Goal: Navigation & Orientation: Find specific page/section

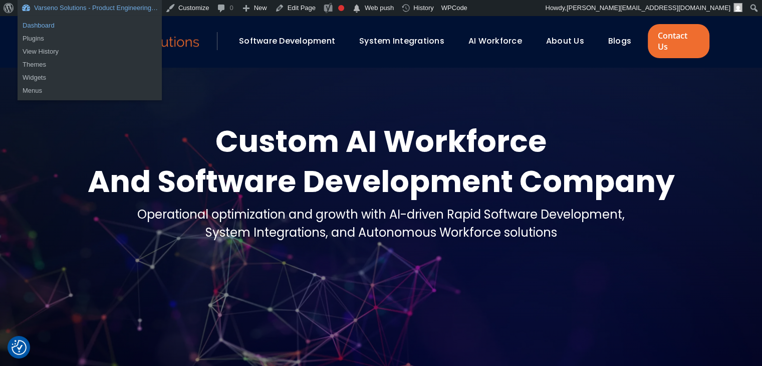
click at [44, 24] on link "Dashboard" at bounding box center [90, 25] width 144 height 13
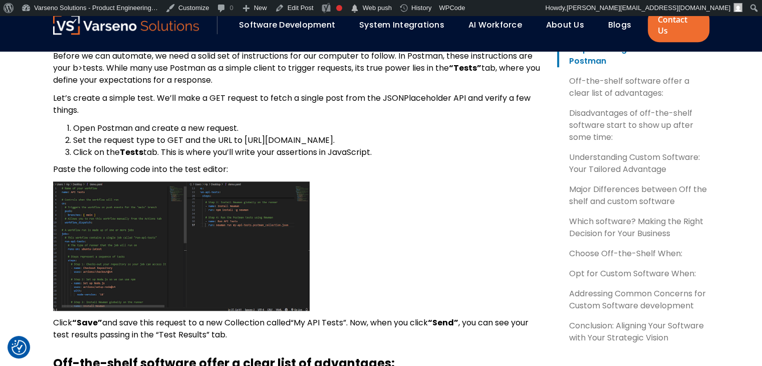
scroll to position [709, 0]
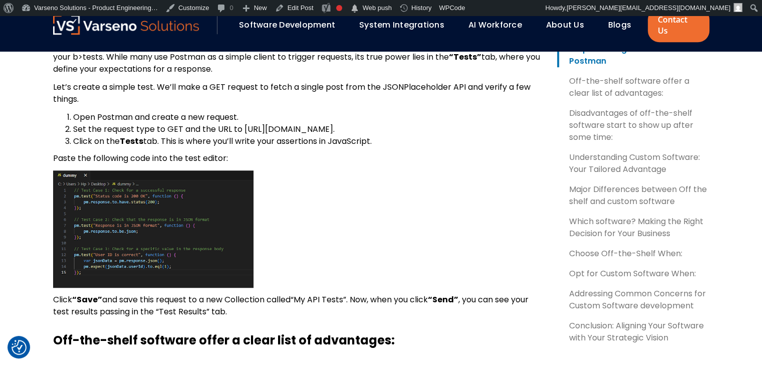
scroll to position [721, 0]
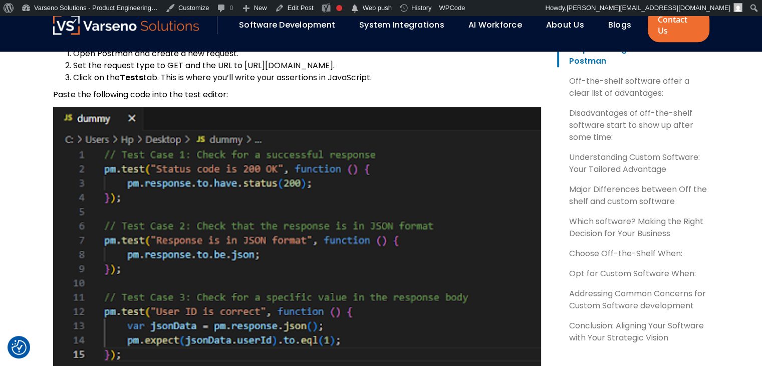
scroll to position [783, 0]
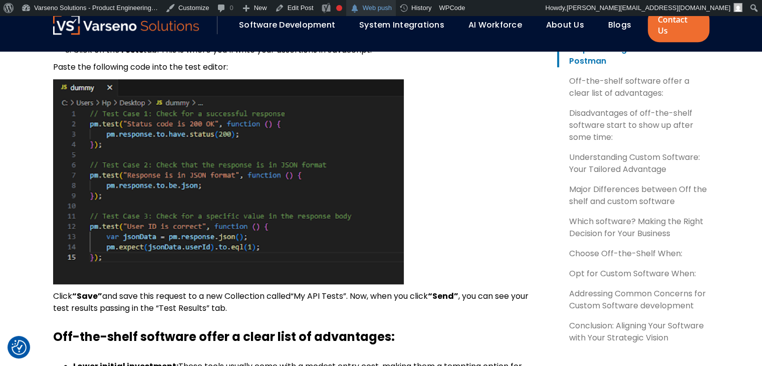
scroll to position [813, 0]
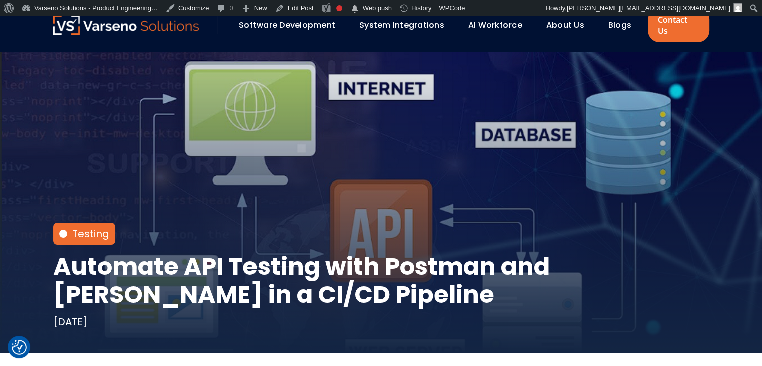
scroll to position [32, 0]
